Goal: Task Accomplishment & Management: Complete application form

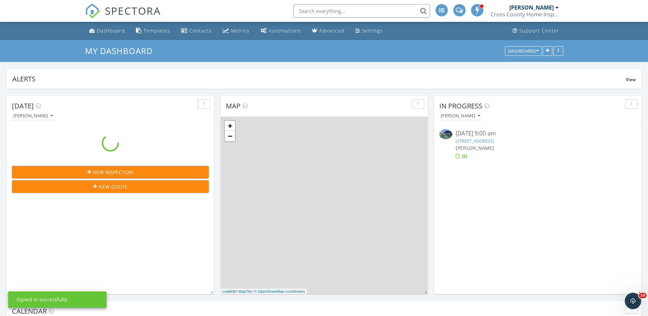
scroll to position [147, 207]
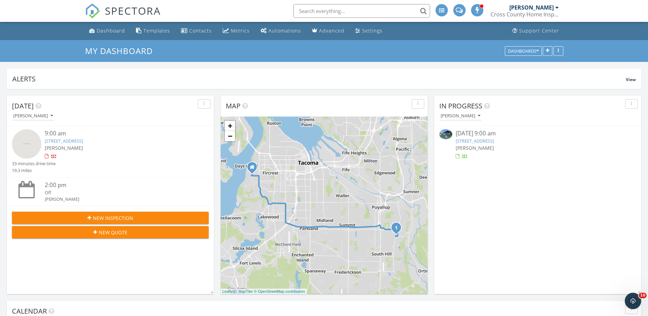
click at [83, 141] on link "12058 126th Ave, Puyallup, WA 98374" at bounding box center [64, 141] width 38 height 6
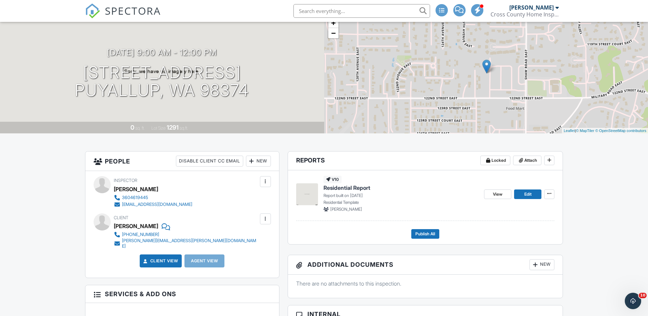
scroll to position [34, 0]
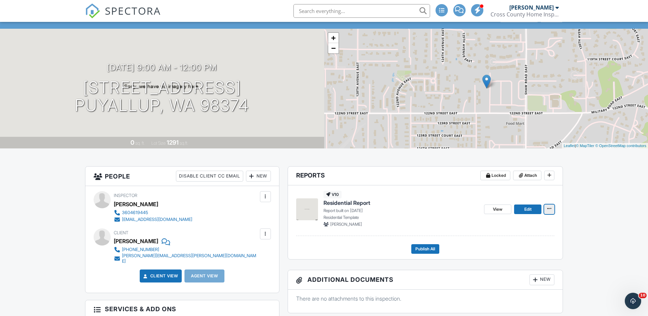
click at [547, 210] on icon at bounding box center [549, 208] width 4 height 5
click at [551, 211] on icon at bounding box center [549, 208] width 4 height 5
click at [551, 210] on icon at bounding box center [549, 208] width 4 height 5
click at [552, 192] on div "View Edit Quick Publish Copy Delete Report" at bounding box center [519, 209] width 70 height 36
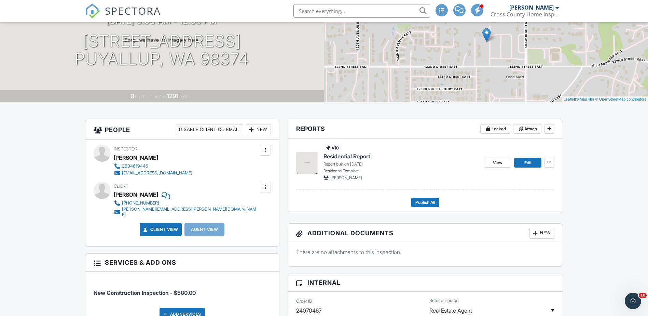
scroll to position [68, 0]
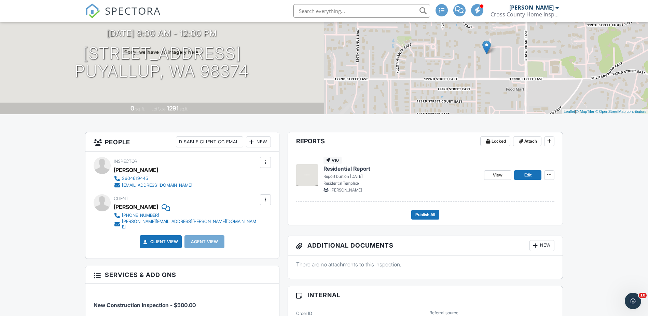
click at [265, 164] on div at bounding box center [265, 162] width 7 height 7
click at [220, 161] on div "Inspector PATRICK BRAZIL 3604619445 patbrazil928@gmail.com" at bounding box center [182, 172] width 177 height 31
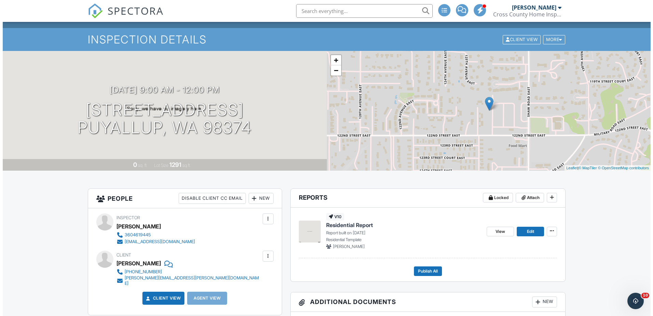
scroll to position [0, 0]
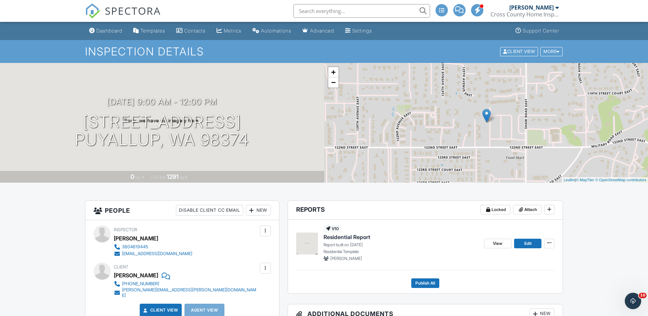
click at [281, 112] on div "09/29/2025 9:00 am - 12:00 pm 12058 126th Ave Puyallup, WA 98374" at bounding box center [162, 123] width 324 height 52
click at [556, 52] on div at bounding box center [557, 51] width 3 height 4
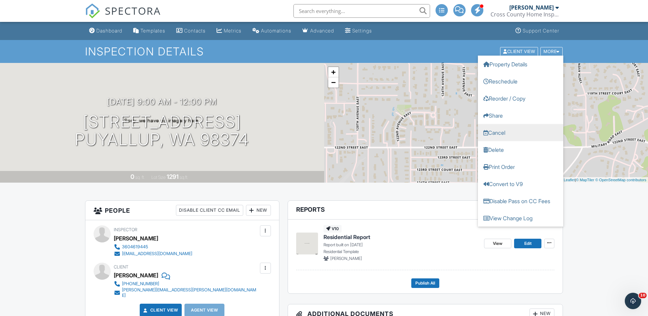
click at [492, 134] on link "Cancel" at bounding box center [520, 132] width 85 height 17
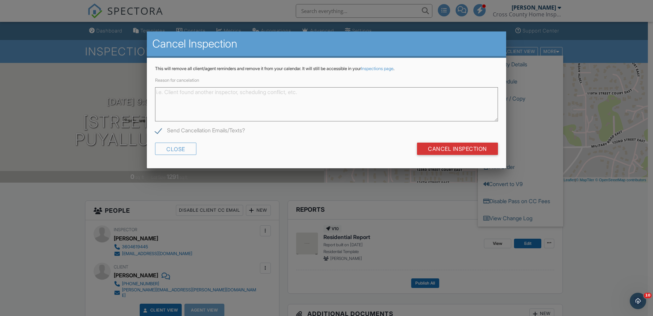
click at [224, 101] on textarea "Reason for cancelation" at bounding box center [326, 104] width 343 height 34
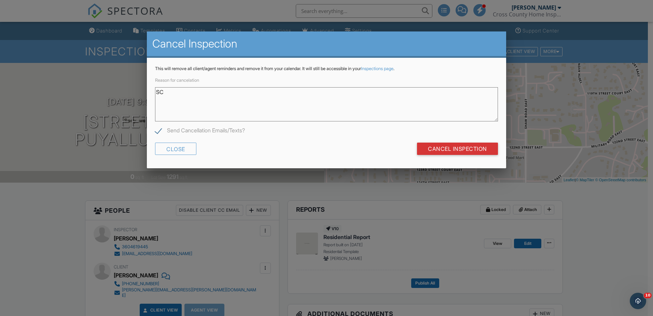
type textarea "S"
type textarea "Schedule Conflict"
click at [436, 148] on input "Cancel Inspection" at bounding box center [457, 148] width 81 height 12
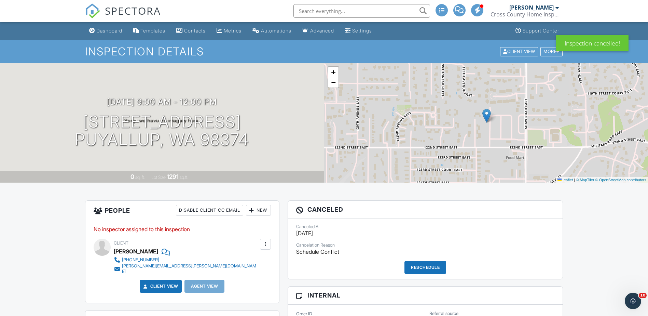
click at [107, 29] on div "Dashboard" at bounding box center [109, 31] width 26 height 6
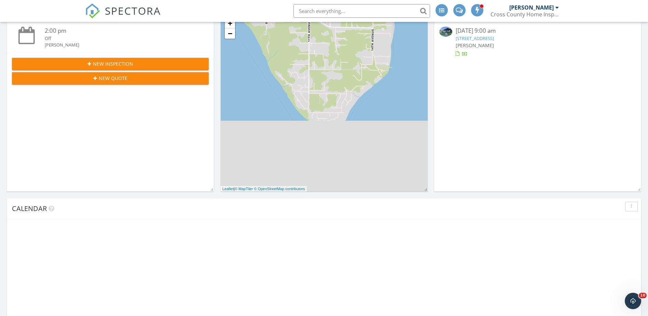
scroll to position [147, 207]
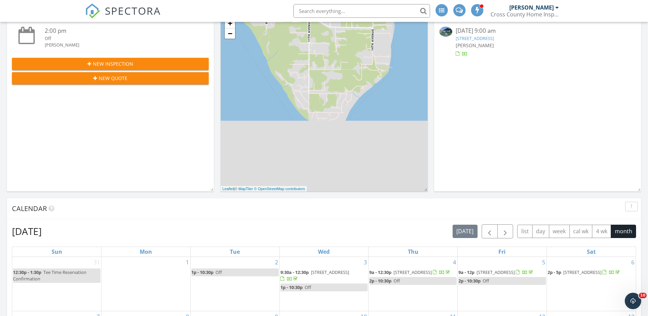
click at [126, 66] on span "New Inspection" at bounding box center [113, 63] width 40 height 7
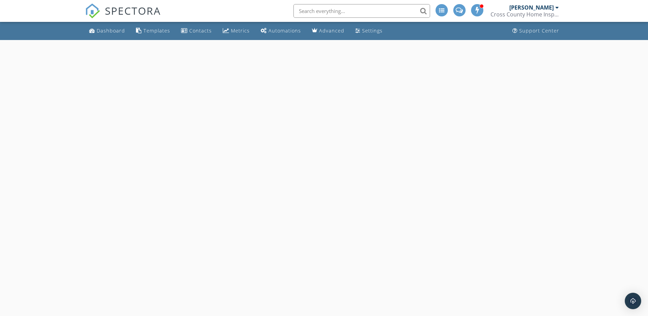
select select "8"
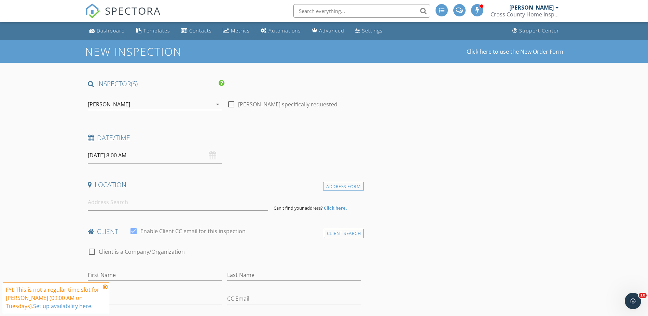
click at [127, 156] on input "[DATE] 8:00 AM" at bounding box center [155, 155] width 134 height 17
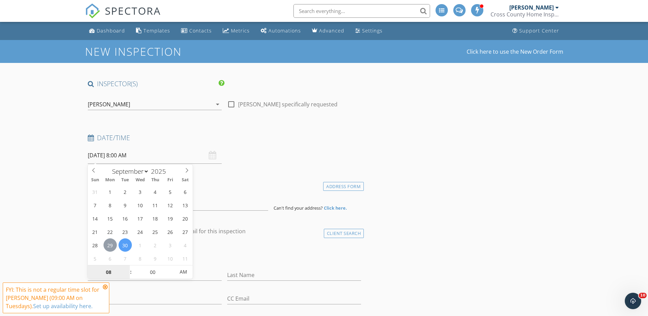
type input "[DATE] 8:00 AM"
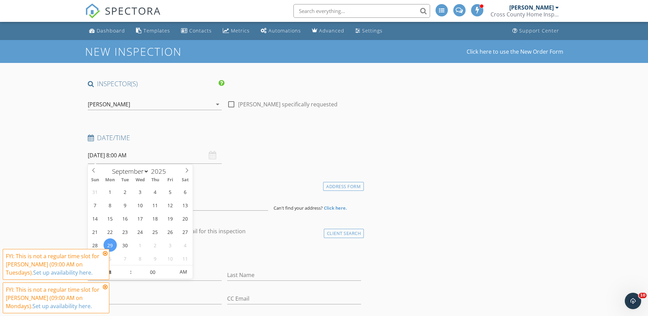
click at [105, 253] on icon at bounding box center [105, 252] width 5 height 5
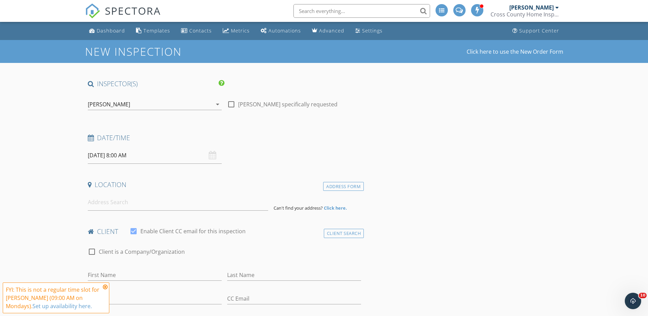
click at [105, 288] on icon at bounding box center [105, 286] width 5 height 5
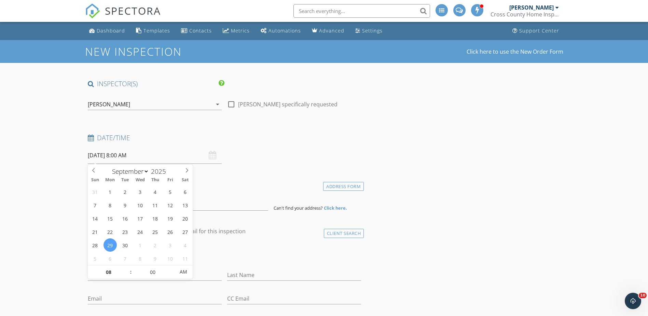
click at [123, 158] on input "09/29/2025 8:00 AM" at bounding box center [155, 155] width 134 height 17
type input "09"
type input "[DATE] 9:00 AM"
click at [127, 267] on span at bounding box center [127, 268] width 5 height 7
click at [231, 206] on input at bounding box center [178, 202] width 180 height 17
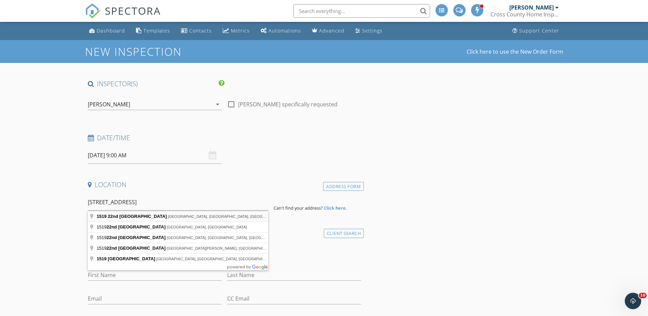
type input "1519 22nd St NE, Auburn, WA, USA"
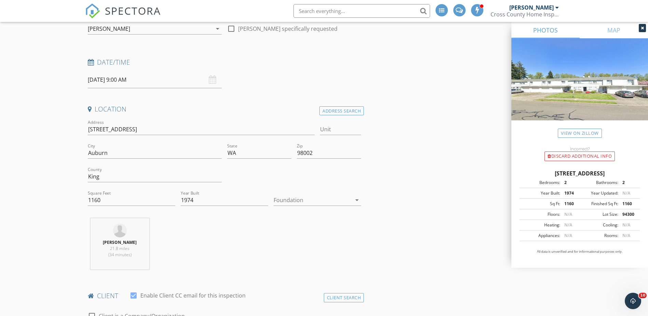
scroll to position [68, 0]
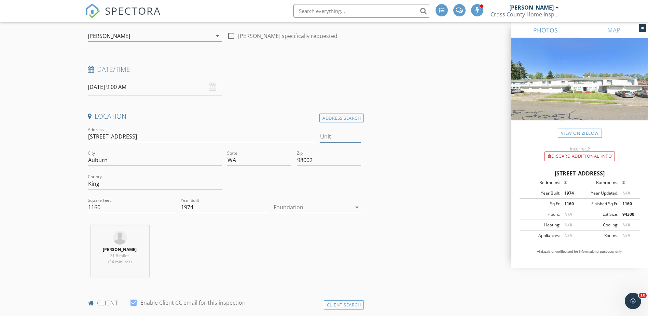
click at [340, 137] on input "Unit" at bounding box center [340, 136] width 41 height 11
type input "#1533"
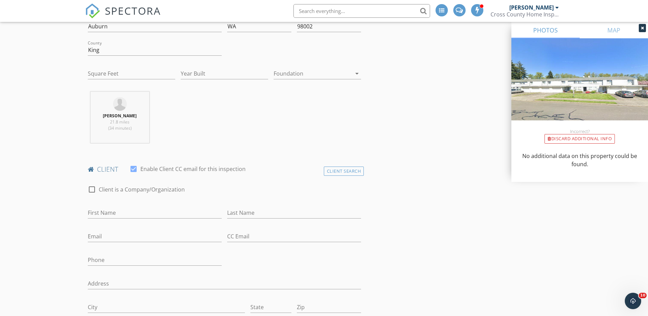
scroll to position [239, 0]
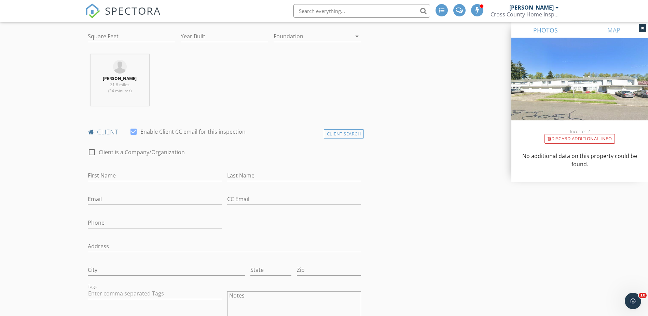
type input "#1533"
click at [127, 175] on input "First Name" at bounding box center [155, 175] width 134 height 11
type input "Jenn"
click at [275, 172] on input "Last Name" at bounding box center [294, 175] width 134 height 11
type input "Martineau"
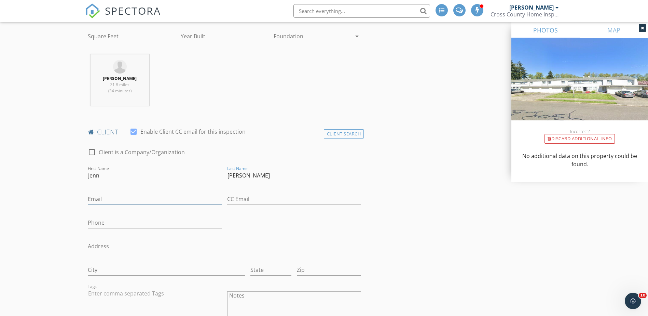
type input "messymom42@gmail.com"
type input "425-652-8500"
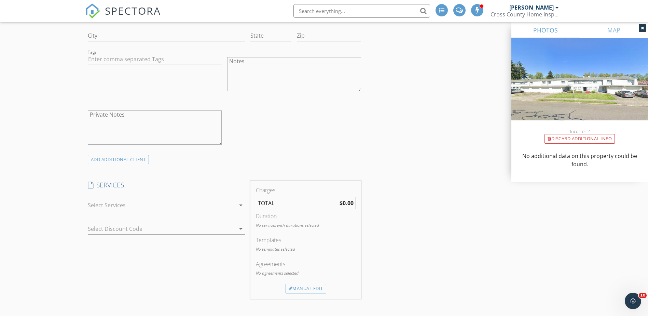
scroll to position [512, 0]
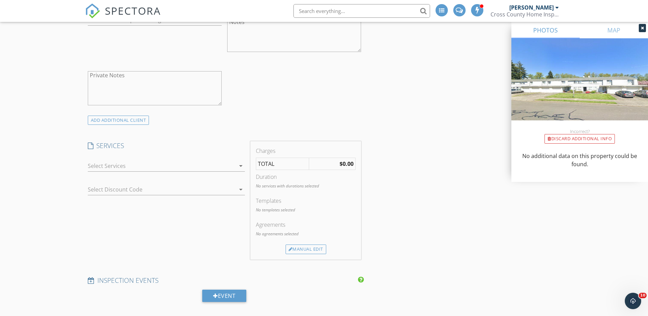
click at [147, 162] on div at bounding box center [162, 165] width 148 height 11
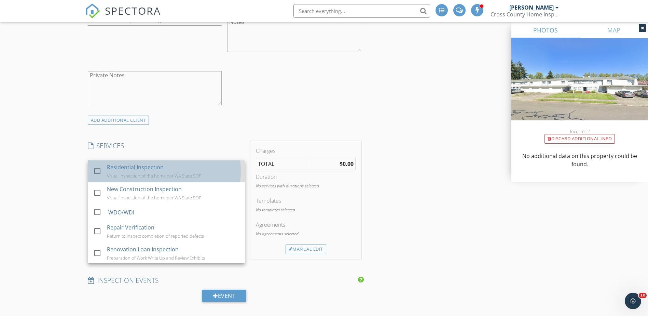
click at [145, 166] on div "Residential Inspection" at bounding box center [135, 167] width 57 height 8
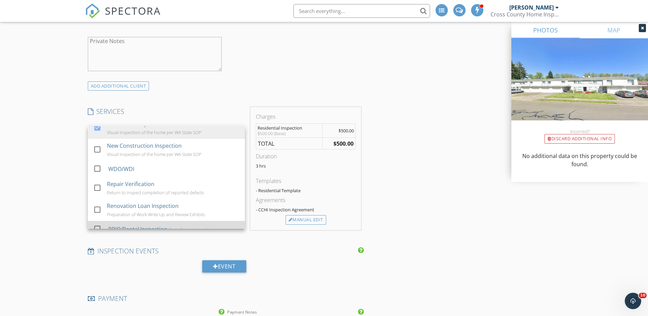
scroll to position [18, 0]
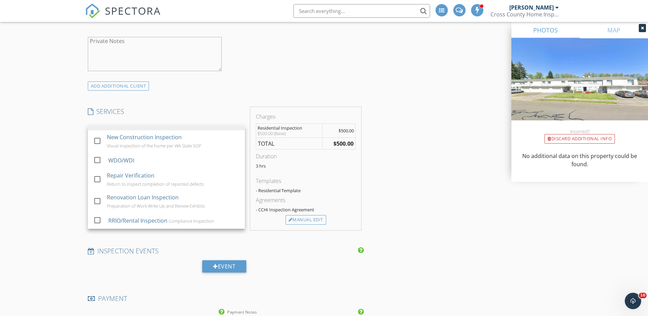
drag, startPoint x: 298, startPoint y: 219, endPoint x: 289, endPoint y: 205, distance: 17.0
click at [298, 219] on div "Manual Edit" at bounding box center [306, 220] width 41 height 10
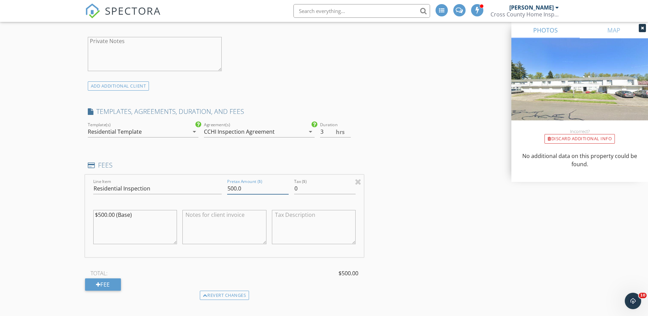
drag, startPoint x: 247, startPoint y: 186, endPoint x: 202, endPoint y: 192, distance: 45.5
click at [202, 192] on div "Line Item Residential Inspection Pretax Amount ($) 500.0 Tax ($) 0 $500.00 (Bas…" at bounding box center [224, 216] width 279 height 82
type input "400.00"
click at [248, 215] on textarea at bounding box center [224, 227] width 84 height 34
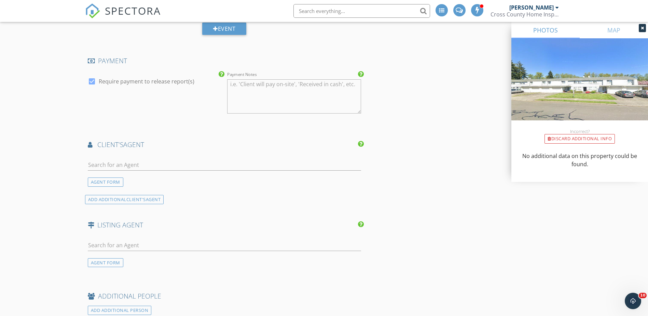
scroll to position [854, 0]
type textarea "Condo Inspection Discount"
click at [142, 163] on input "text" at bounding box center [225, 164] width 274 height 11
type input "courtn"
click at [142, 179] on div "Courtney Thomas" at bounding box center [128, 179] width 42 height 8
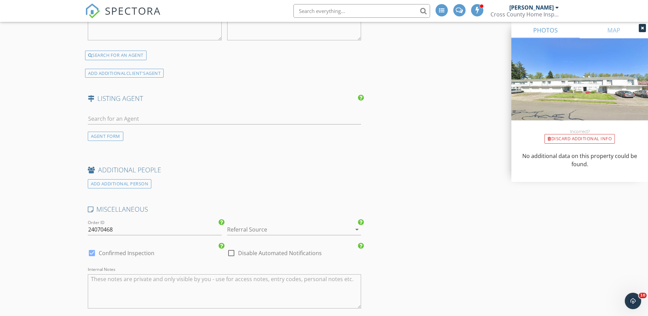
scroll to position [1161, 0]
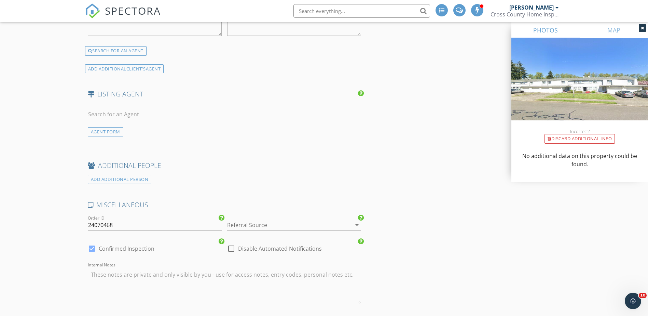
click at [242, 222] on div at bounding box center [284, 224] width 115 height 11
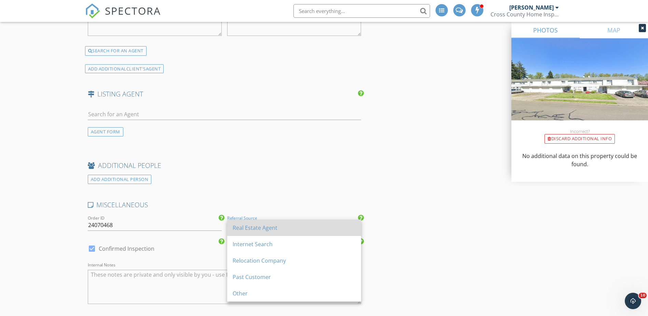
click at [243, 226] on div "Real Estate Agent" at bounding box center [294, 227] width 123 height 8
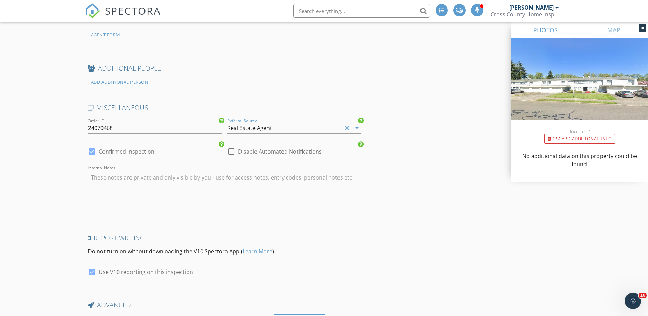
scroll to position [1264, 0]
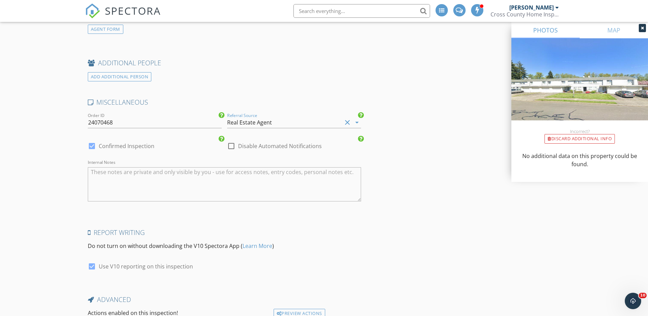
click at [265, 125] on div "Real Estate Agent" at bounding box center [249, 122] width 45 height 6
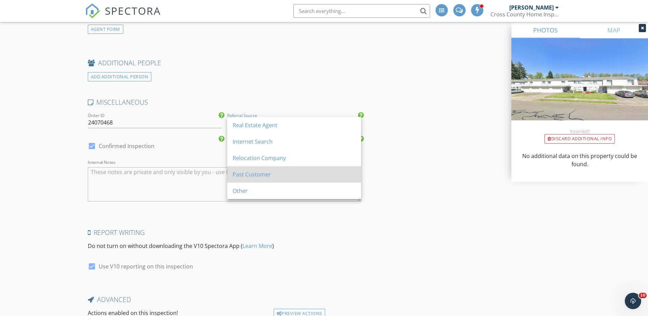
click at [263, 176] on div "Past Customer" at bounding box center [294, 174] width 123 height 8
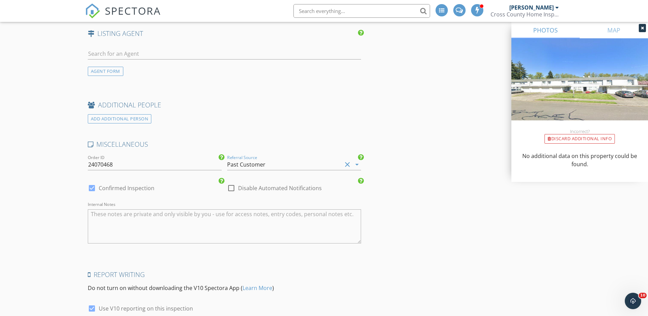
scroll to position [1220, 0]
click at [252, 169] on div "Past Customer" at bounding box center [246, 166] width 38 height 6
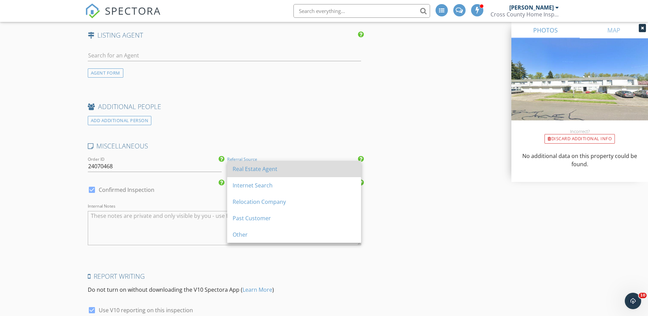
click at [252, 165] on div "Real Estate Agent" at bounding box center [294, 169] width 123 height 8
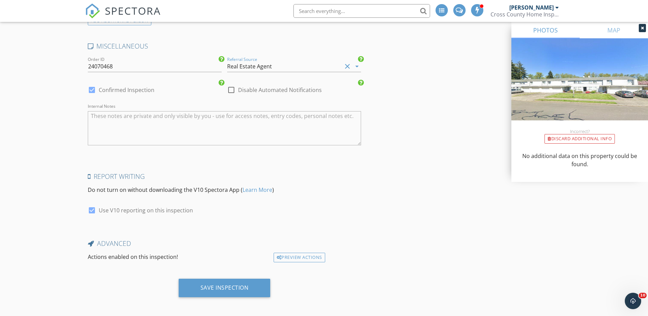
scroll to position [1323, 0]
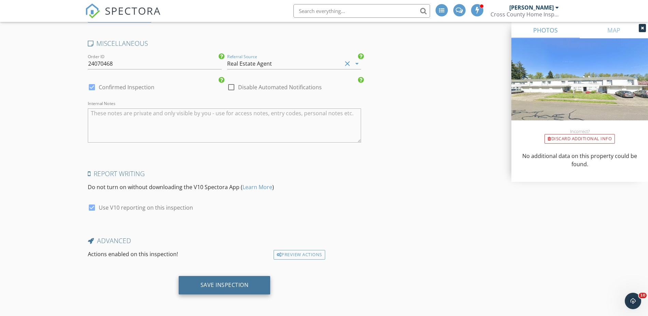
click at [240, 285] on div "Save Inspection" at bounding box center [225, 284] width 48 height 7
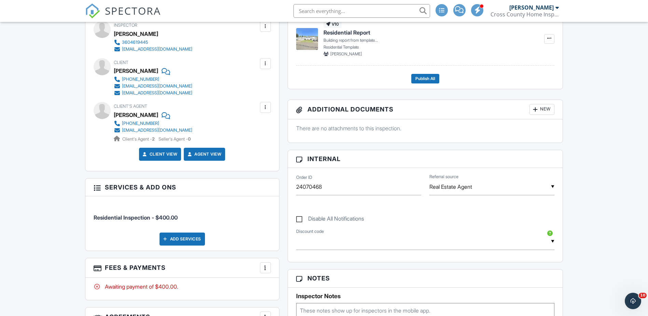
scroll to position [171, 0]
